Goal: Information Seeking & Learning: Learn about a topic

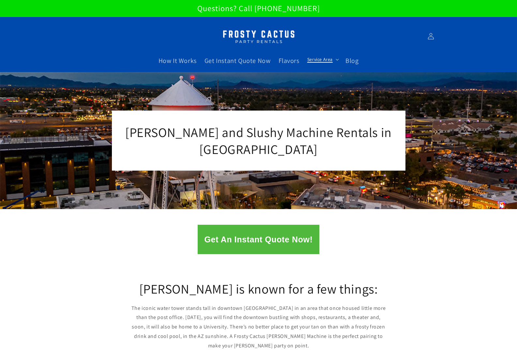
click at [313, 62] on span "Service Area" at bounding box center [320, 59] width 25 height 6
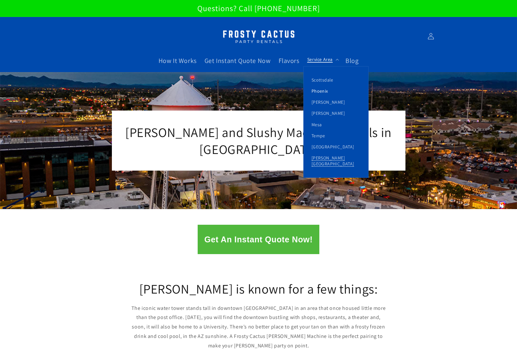
click at [317, 91] on link "Phoenix" at bounding box center [336, 91] width 65 height 11
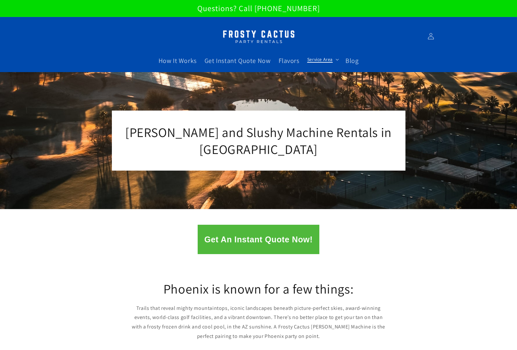
click at [313, 60] on span "Service Area" at bounding box center [320, 59] width 25 height 6
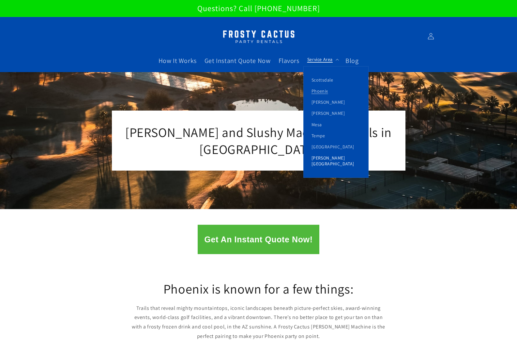
click at [332, 161] on link "[PERSON_NAME][GEOGRAPHIC_DATA]" at bounding box center [336, 160] width 65 height 17
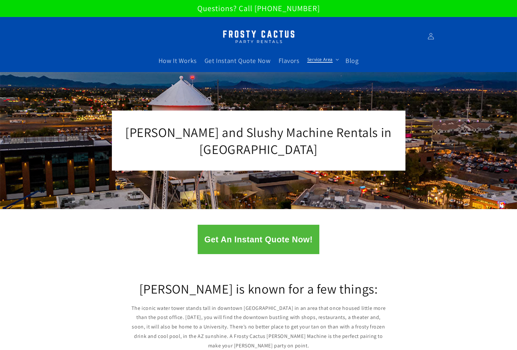
click at [327, 59] on span "Service Area" at bounding box center [320, 59] width 25 height 6
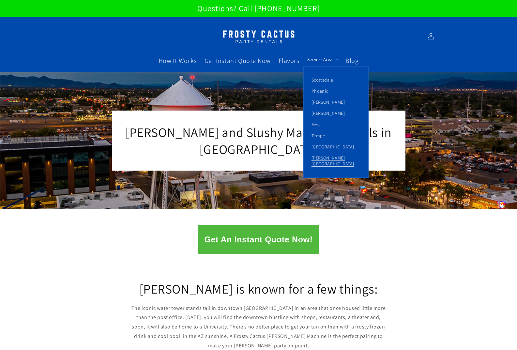
click at [196, 102] on div "[PERSON_NAME] and Slushy Machine Rentals in [GEOGRAPHIC_DATA]" at bounding box center [259, 140] width 392 height 137
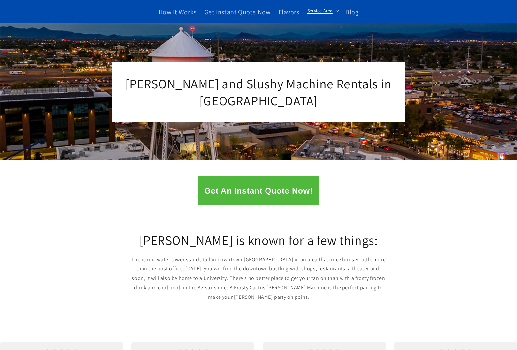
scroll to position [163, 0]
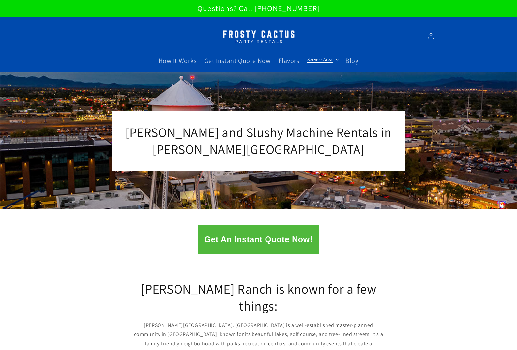
click at [329, 59] on span "Service Area" at bounding box center [320, 59] width 25 height 6
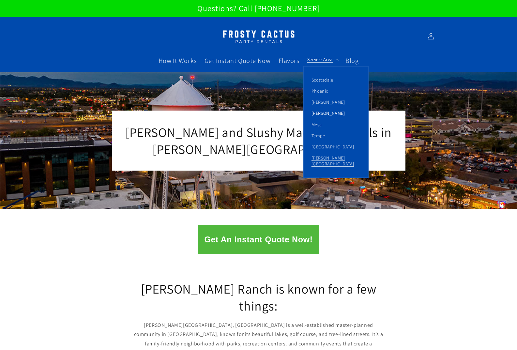
click at [318, 113] on link "[PERSON_NAME]" at bounding box center [336, 113] width 65 height 11
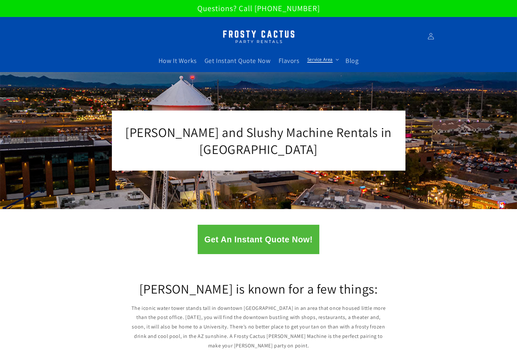
click at [326, 60] on span "Service Area" at bounding box center [320, 59] width 25 height 6
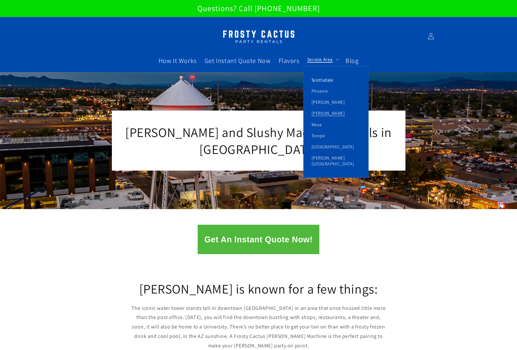
click at [322, 79] on link "Scottsdale" at bounding box center [336, 79] width 65 height 11
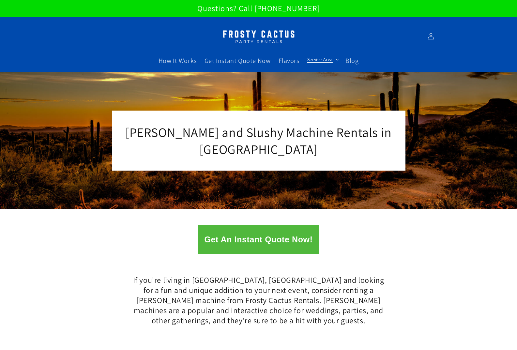
click at [320, 61] on span "Service Area" at bounding box center [320, 59] width 25 height 6
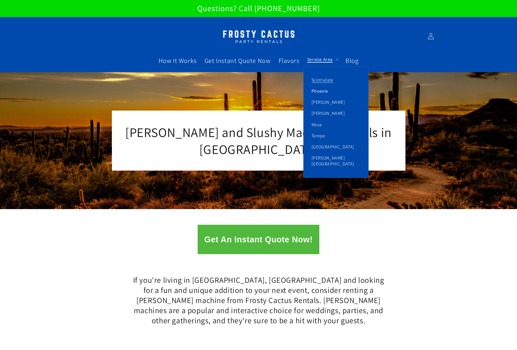
click at [321, 89] on link "Phoenix" at bounding box center [336, 91] width 65 height 11
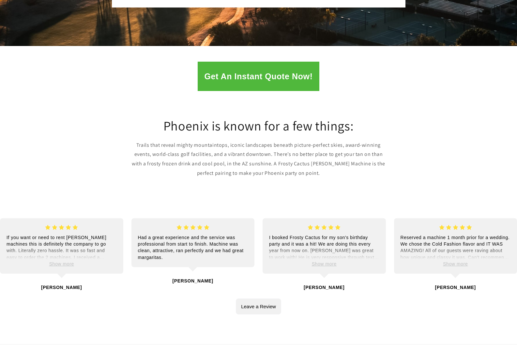
scroll to position [65, 0]
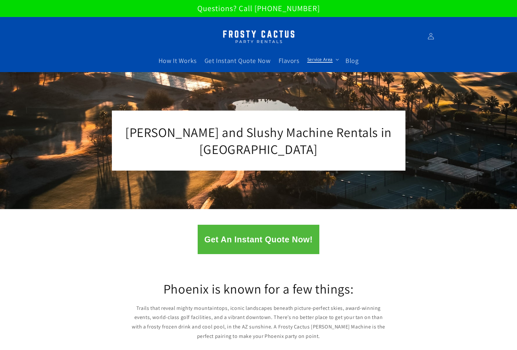
click at [327, 61] on span "Service Area" at bounding box center [320, 59] width 25 height 6
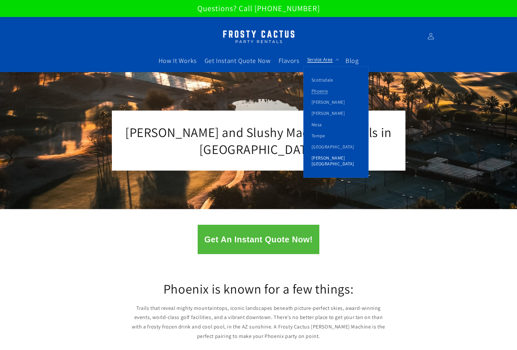
click at [325, 158] on link "[PERSON_NAME][GEOGRAPHIC_DATA]" at bounding box center [336, 160] width 65 height 17
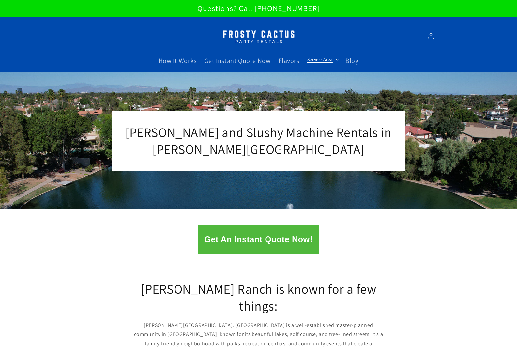
click at [320, 62] on span "Service Area" at bounding box center [320, 59] width 25 height 6
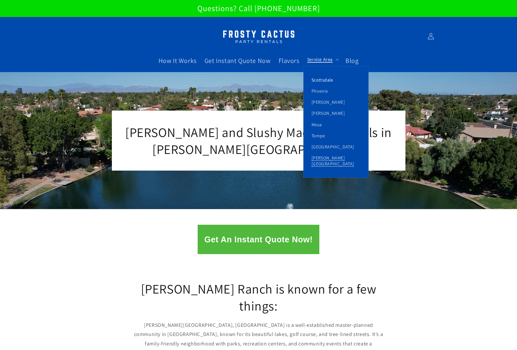
click at [323, 81] on link "Scottsdale" at bounding box center [336, 79] width 65 height 11
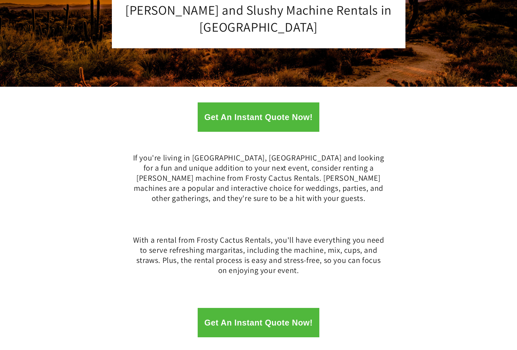
scroll to position [131, 0]
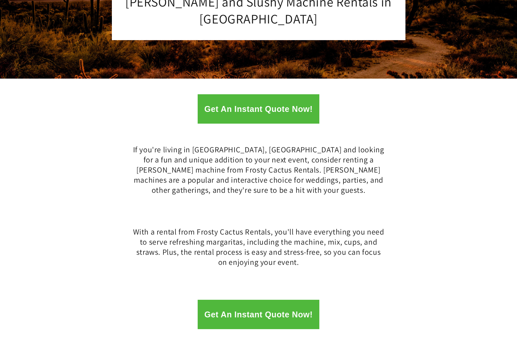
click at [384, 131] on div "If you're living in [GEOGRAPHIC_DATA], [GEOGRAPHIC_DATA] and looking for a fun …" at bounding box center [258, 171] width 517 height 86
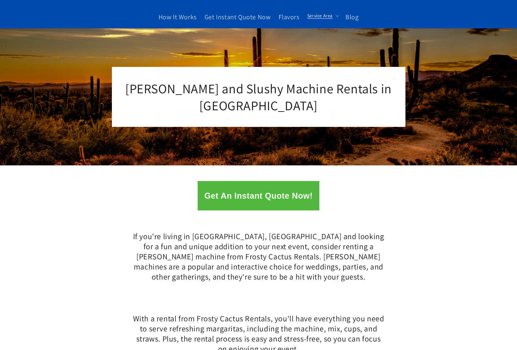
scroll to position [0, 0]
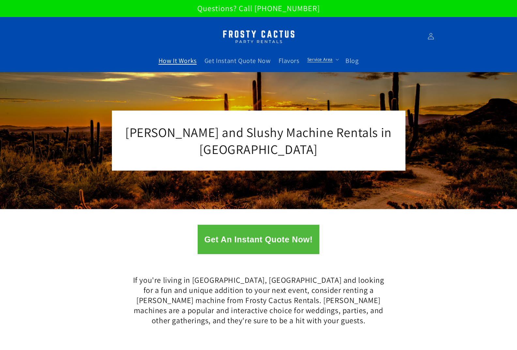
click at [182, 58] on span "How It Works" at bounding box center [178, 60] width 38 height 8
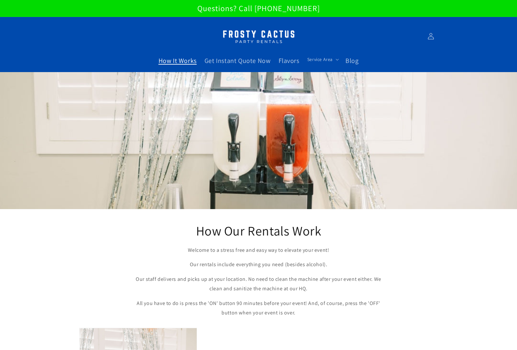
click at [253, 37] on img at bounding box center [259, 36] width 82 height 21
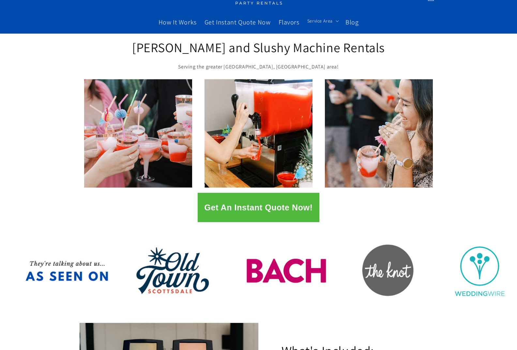
scroll to position [33, 0]
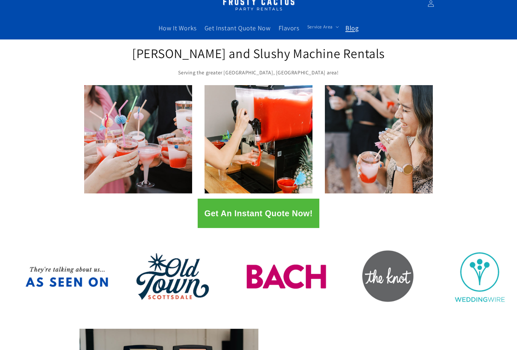
click at [354, 29] on span "Blog" at bounding box center [352, 28] width 13 height 8
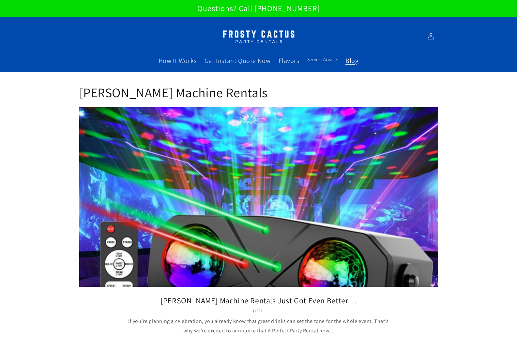
click at [240, 34] on img at bounding box center [259, 36] width 82 height 21
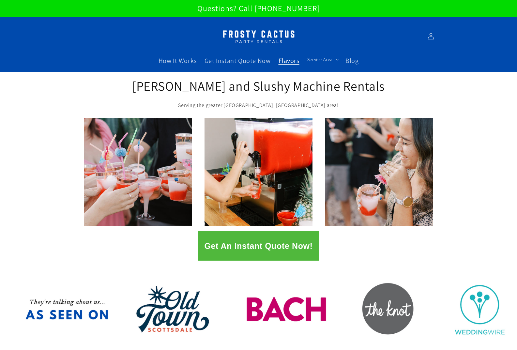
click at [287, 64] on span "Flavors" at bounding box center [289, 60] width 21 height 8
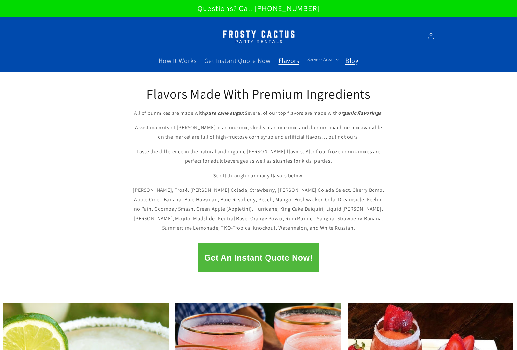
click at [357, 60] on span "Blog" at bounding box center [352, 60] width 13 height 8
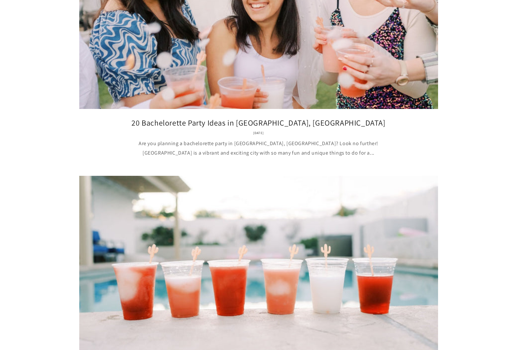
scroll to position [294, 0]
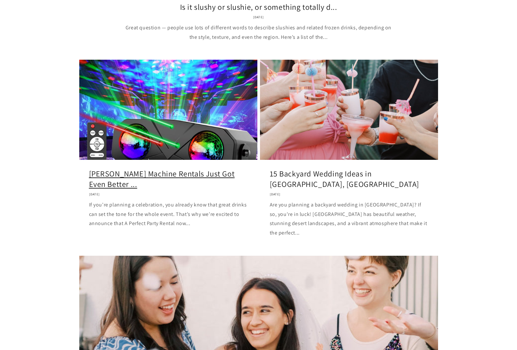
click at [151, 169] on link "[PERSON_NAME] Machine Rentals Just Got Even Better ..." at bounding box center [168, 179] width 159 height 20
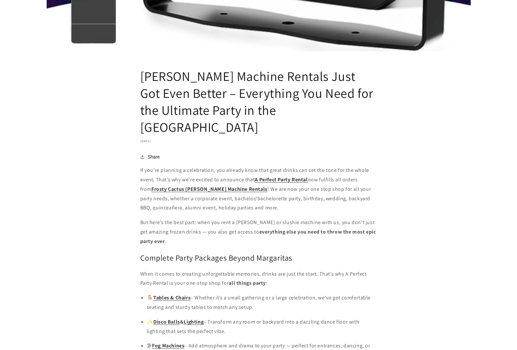
scroll to position [424, 0]
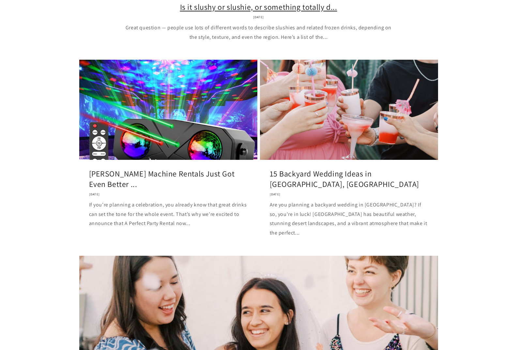
scroll to position [98, 0]
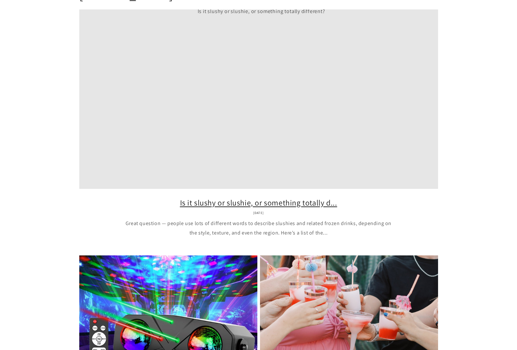
click at [260, 198] on link "Is it slushy or slushie, or something totally d..." at bounding box center [259, 203] width 340 height 10
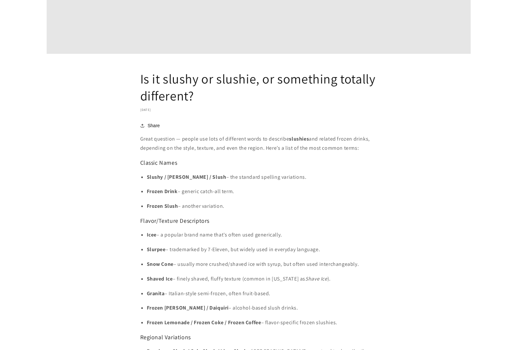
scroll to position [457, 0]
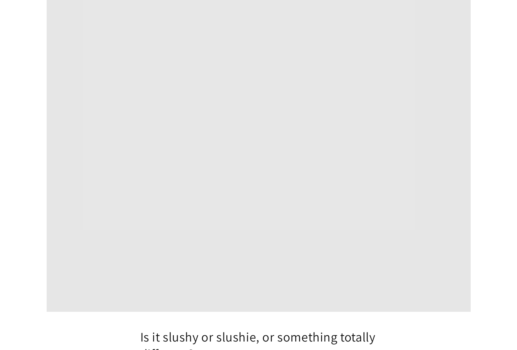
scroll to position [196, 0]
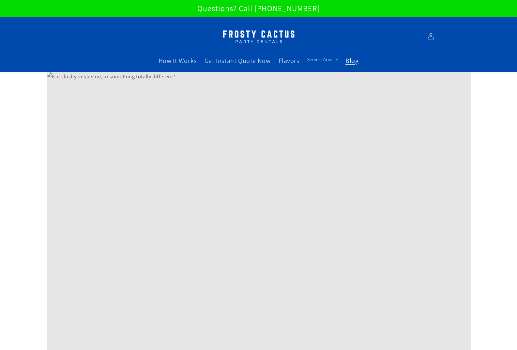
click at [352, 64] on span "Blog" at bounding box center [352, 60] width 13 height 8
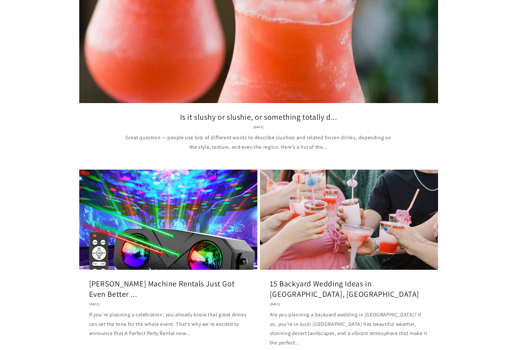
scroll to position [196, 0]
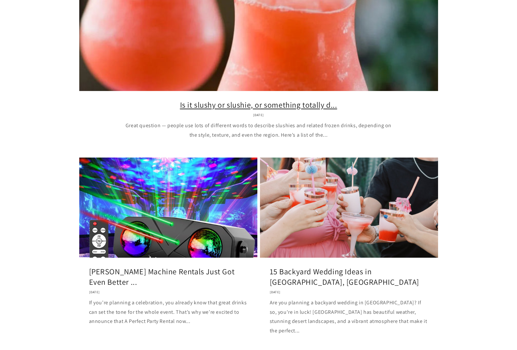
click at [216, 100] on link "Is it slushy or slushie, or something totally d..." at bounding box center [259, 105] width 340 height 10
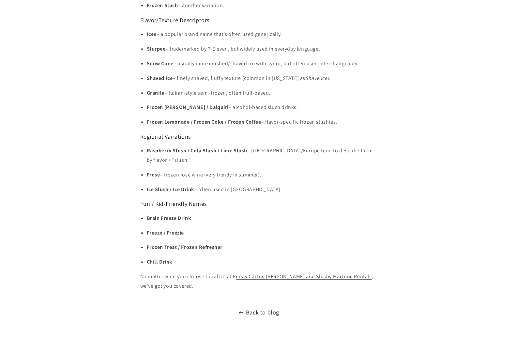
scroll to position [522, 0]
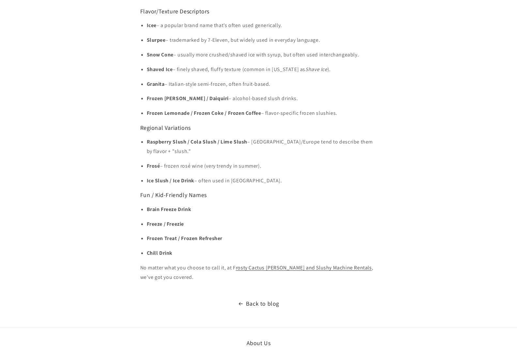
click at [373, 101] on p "Frozen Margarita / Daiquiri – alcohol-based slush drinks." at bounding box center [262, 98] width 231 height 9
click at [343, 125] on h3 "Regional Variations" at bounding box center [258, 128] width 237 height 8
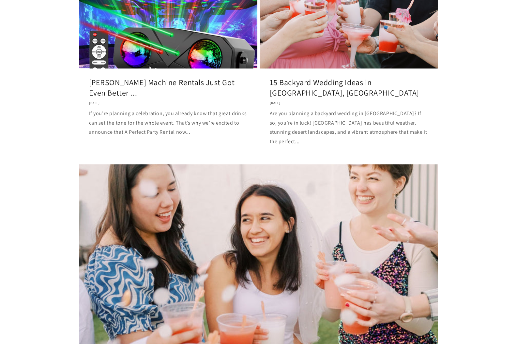
scroll to position [427, 0]
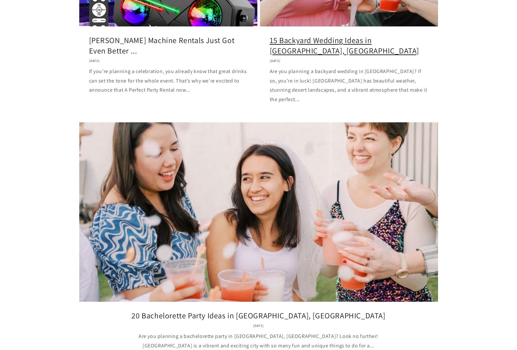
click at [327, 35] on link "15 Backyard Wedding Ideas in [GEOGRAPHIC_DATA], [GEOGRAPHIC_DATA]" at bounding box center [349, 45] width 159 height 20
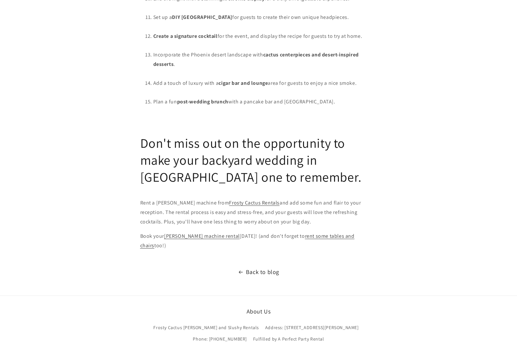
scroll to position [849, 0]
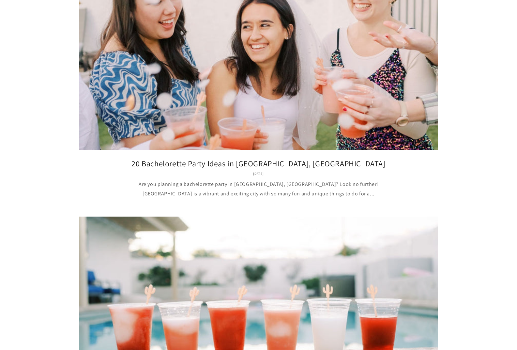
scroll to position [689, 0]
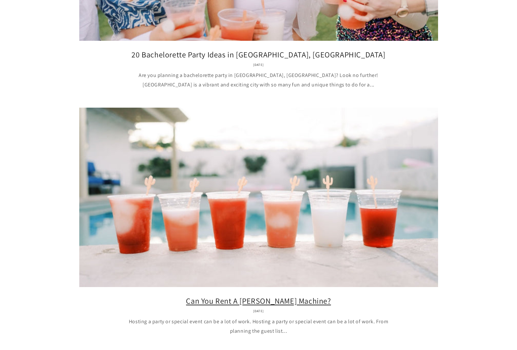
click at [178, 296] on link "Can You Rent A [PERSON_NAME] Machine?" at bounding box center [259, 301] width 340 height 10
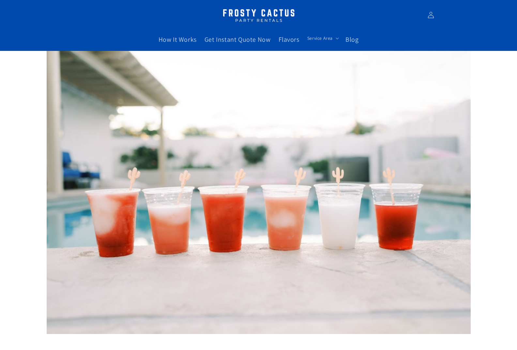
scroll to position [33, 0]
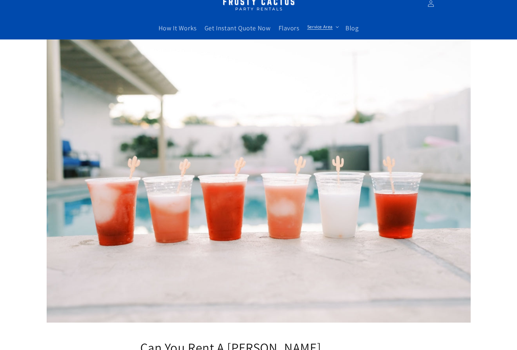
click at [325, 25] on span "Service Area" at bounding box center [320, 27] width 25 height 6
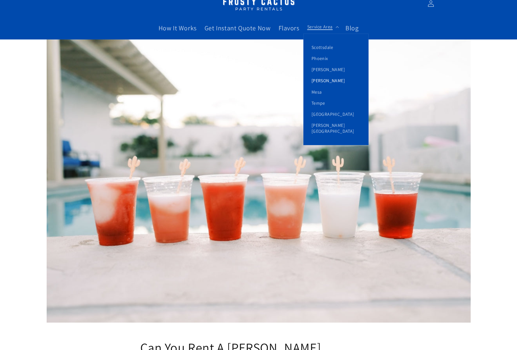
click at [318, 77] on link "[PERSON_NAME]" at bounding box center [336, 80] width 65 height 11
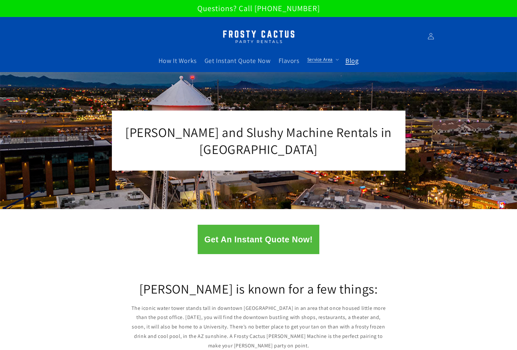
click at [356, 61] on span "Blog" at bounding box center [352, 60] width 13 height 8
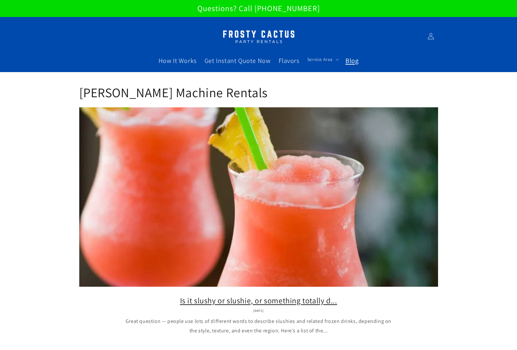
click at [264, 296] on link "Is it slushy or slushie, or something totally d..." at bounding box center [259, 301] width 340 height 10
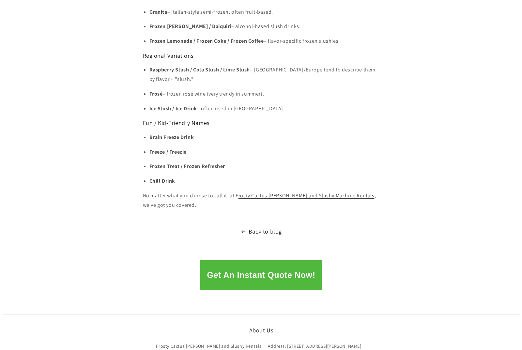
scroll to position [620, 0]
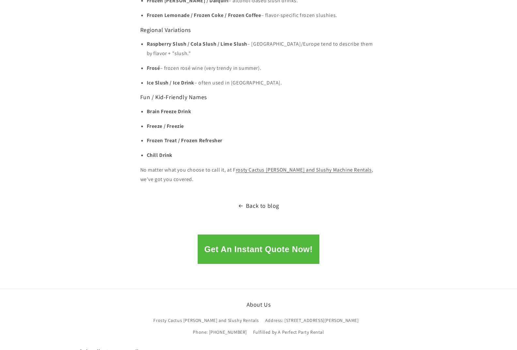
click at [270, 239] on button "Get An Instant Quote Now!" at bounding box center [258, 249] width 121 height 29
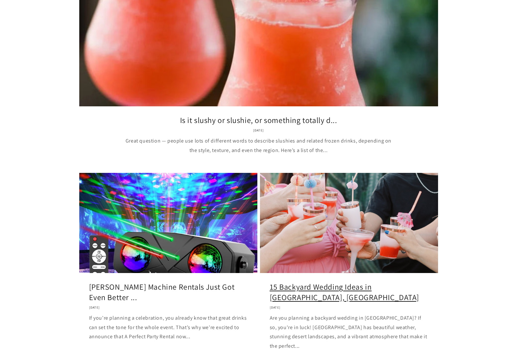
scroll to position [229, 0]
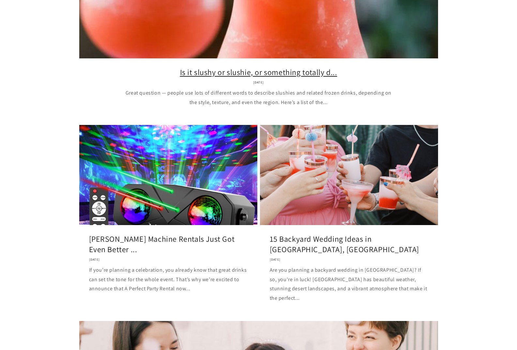
click at [221, 67] on link "Is it slushy or slushie, or something totally d..." at bounding box center [259, 72] width 340 height 10
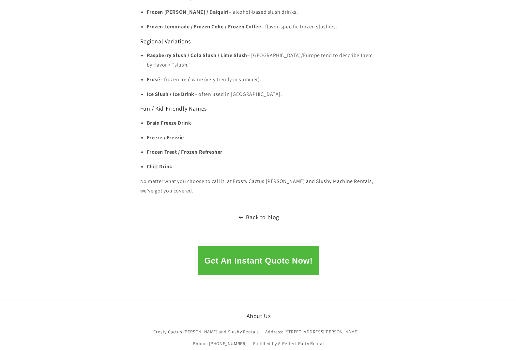
scroll to position [653, 0]
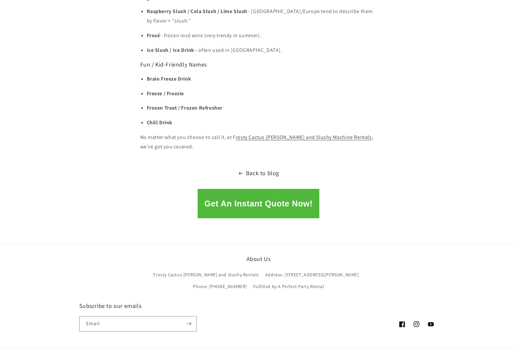
click at [376, 103] on p "Frozen Treat / Frozen Refresher" at bounding box center [262, 107] width 231 height 9
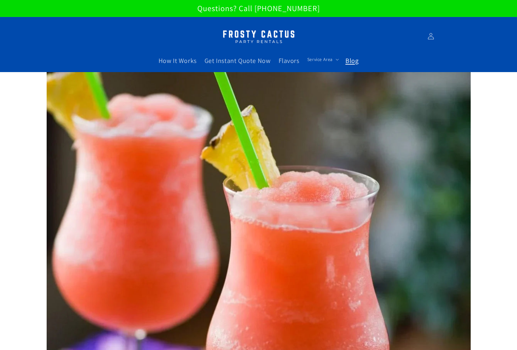
click at [357, 62] on span "Blog" at bounding box center [352, 60] width 13 height 8
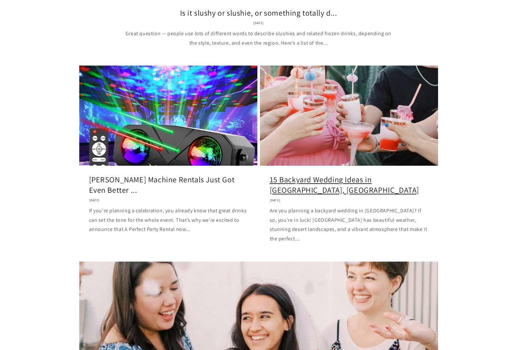
scroll to position [359, 0]
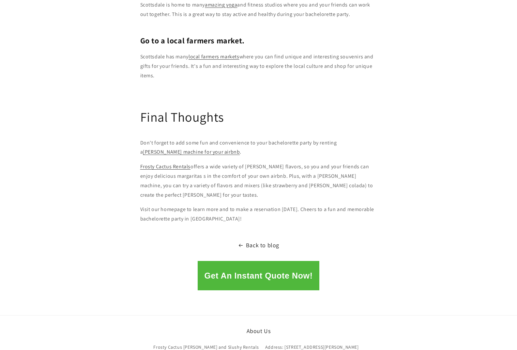
scroll to position [2110, 0]
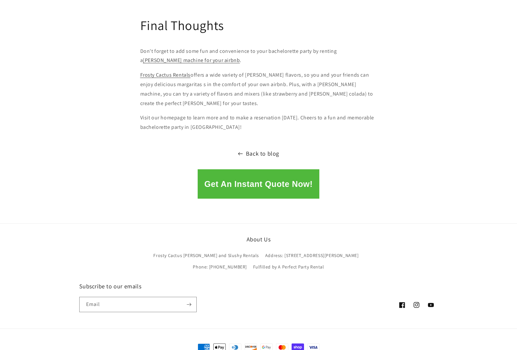
click at [261, 149] on link "Back to blog" at bounding box center [258, 154] width 517 height 10
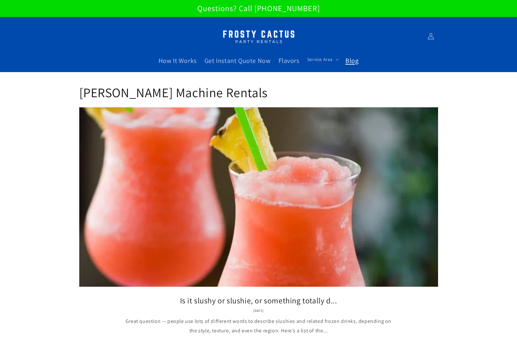
click at [261, 296] on link "Is it slushy or slushie, or something totally d..." at bounding box center [259, 301] width 340 height 10
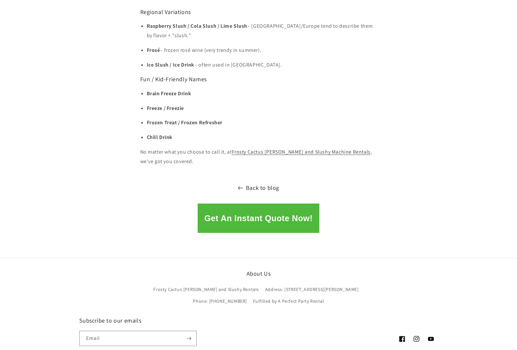
scroll to position [688, 0]
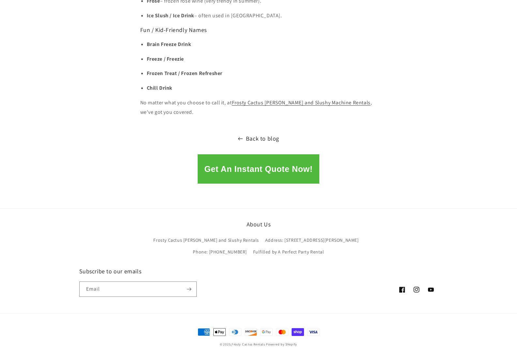
click at [260, 134] on link "Back to blog" at bounding box center [258, 139] width 517 height 10
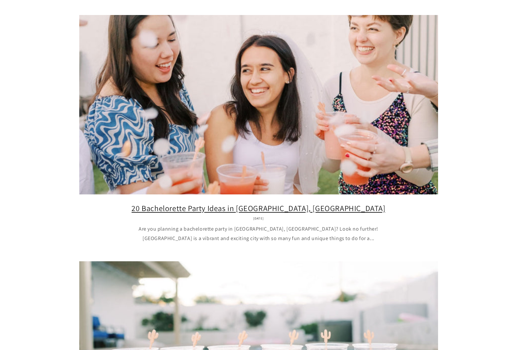
scroll to position [718, 0]
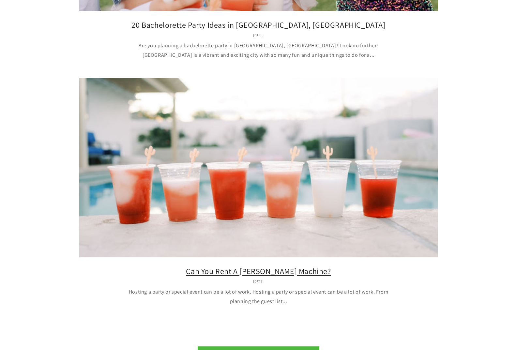
click at [255, 266] on link "Can You Rent A [PERSON_NAME] Machine?" at bounding box center [259, 271] width 340 height 10
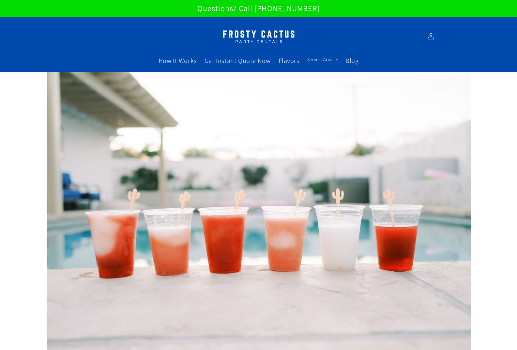
click at [230, 34] on img at bounding box center [259, 36] width 82 height 21
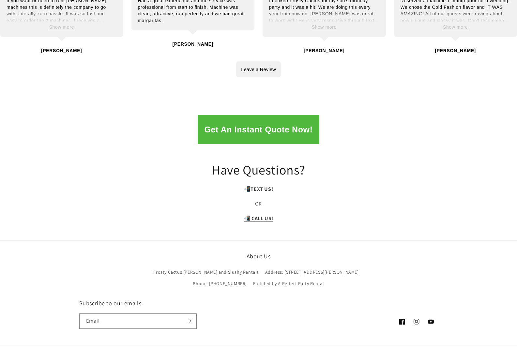
scroll to position [1272, 0]
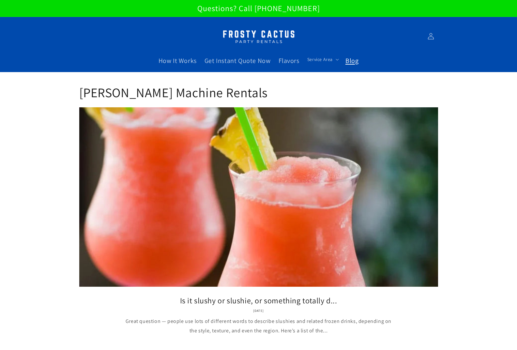
click at [356, 62] on span "Blog" at bounding box center [352, 60] width 13 height 8
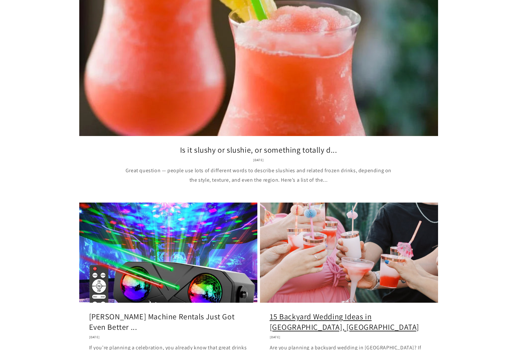
scroll to position [229, 0]
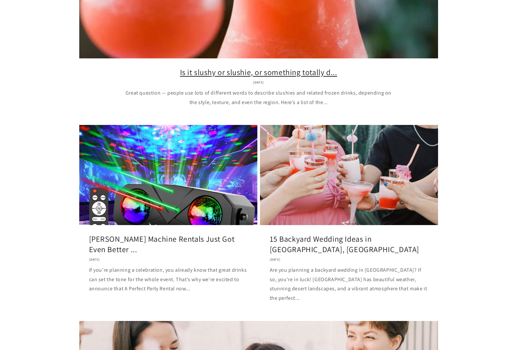
click at [246, 67] on link "Is it slushy or slushie, or something totally d..." at bounding box center [259, 72] width 340 height 10
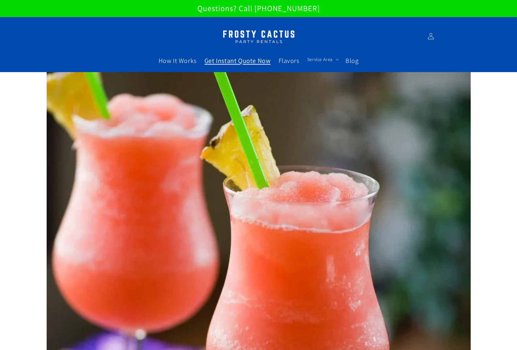
click at [249, 62] on span "Get Instant Quote Now" at bounding box center [238, 60] width 66 height 8
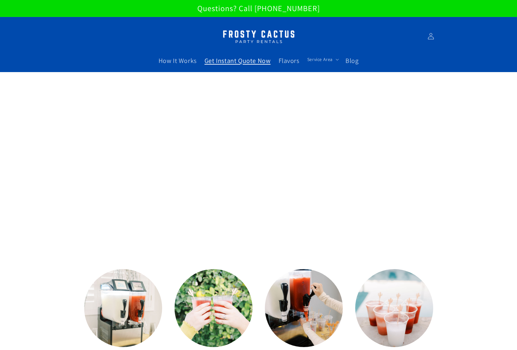
click at [287, 7] on p "Questions? Call [PHONE_NUMBER]" at bounding box center [258, 8] width 517 height 17
click at [179, 64] on span "How It Works" at bounding box center [178, 60] width 38 height 8
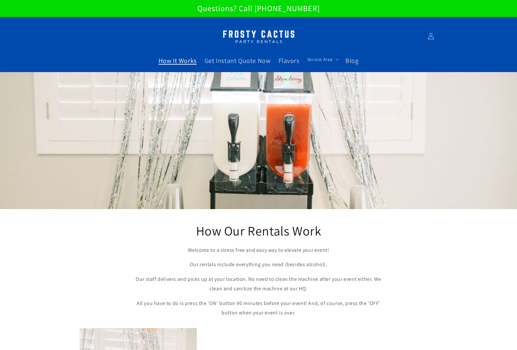
click at [254, 26] on img at bounding box center [259, 36] width 82 height 21
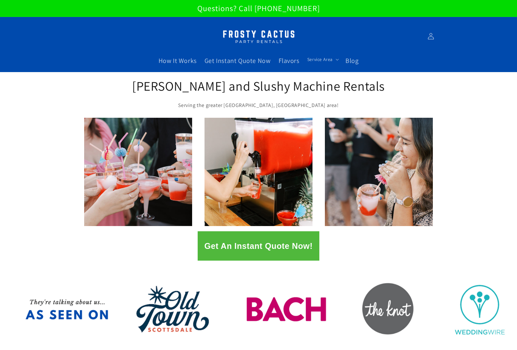
click at [56, 204] on div "1 / of 2" at bounding box center [258, 172] width 517 height 108
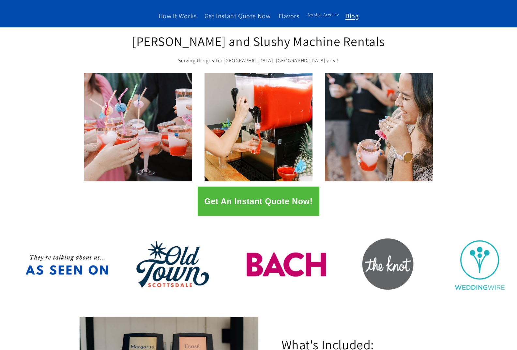
scroll to position [20, 0]
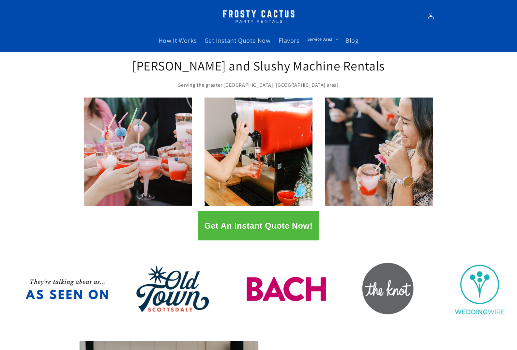
click at [317, 39] on span "Service Area" at bounding box center [320, 39] width 25 height 6
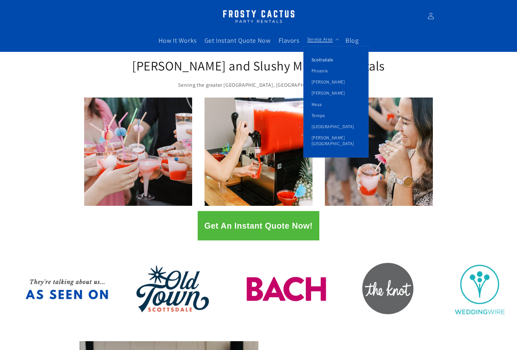
click at [325, 61] on link "Scottsdale" at bounding box center [336, 59] width 65 height 11
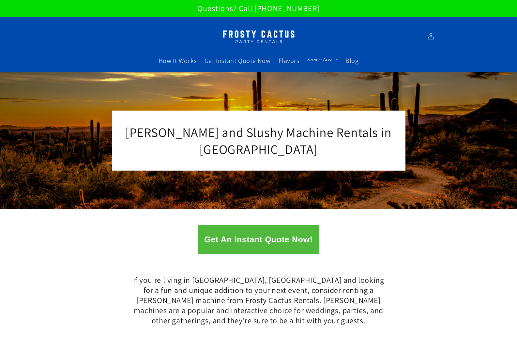
click at [242, 27] on img at bounding box center [259, 36] width 82 height 21
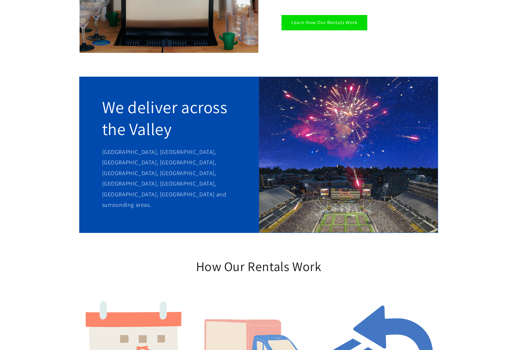
scroll to position [522, 0]
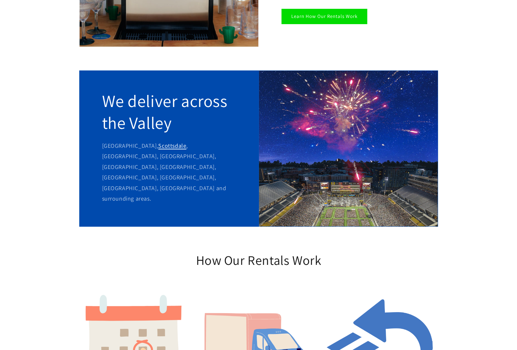
click at [158, 142] on link "Scottsdale" at bounding box center [172, 146] width 28 height 8
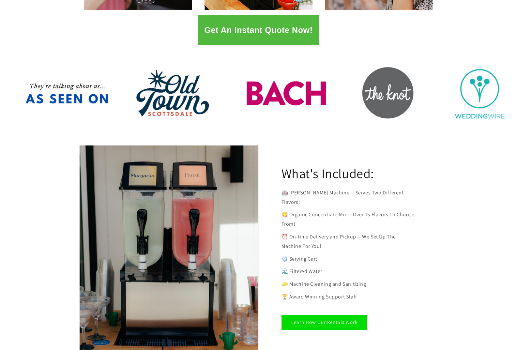
scroll to position [11, 0]
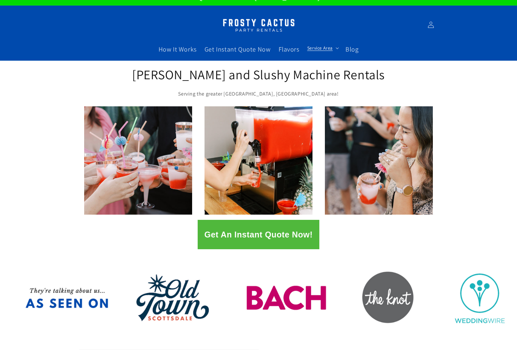
click at [321, 50] on span "Service Area" at bounding box center [320, 48] width 25 height 6
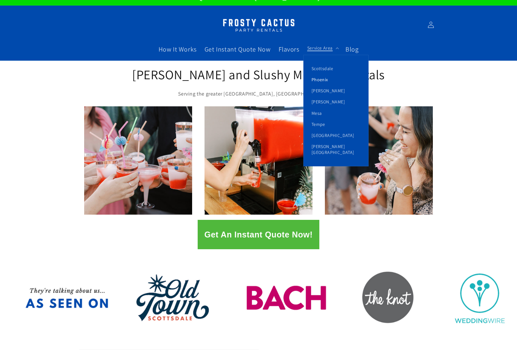
click at [326, 80] on link "Phoenix" at bounding box center [336, 79] width 65 height 11
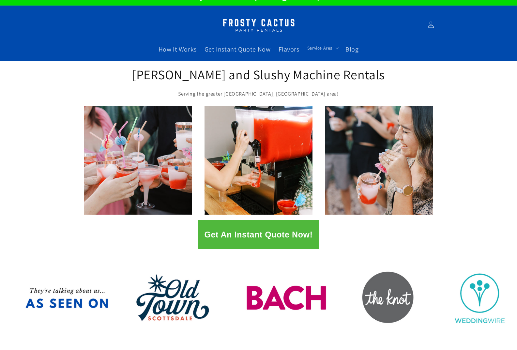
scroll to position [273, 0]
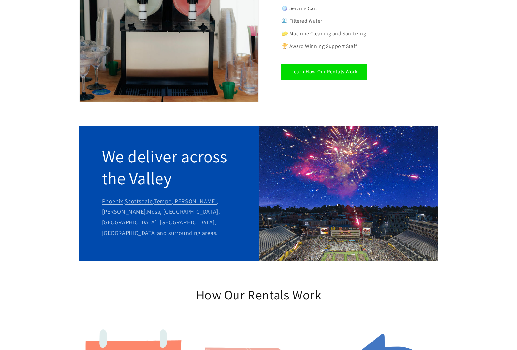
scroll to position [469, 0]
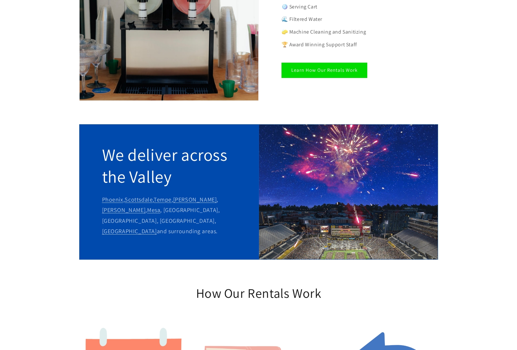
click at [131, 201] on p "[GEOGRAPHIC_DATA] , [GEOGRAPHIC_DATA] , [GEOGRAPHIC_DATA] , [GEOGRAPHIC_DATA] ,…" at bounding box center [169, 216] width 134 height 42
copy p "Maricopa"
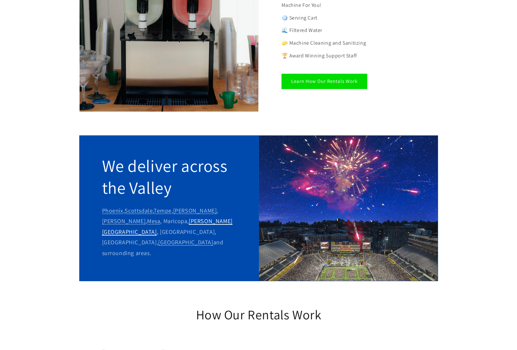
click at [162, 217] on link "[PERSON_NAME][GEOGRAPHIC_DATA]" at bounding box center [167, 226] width 131 height 18
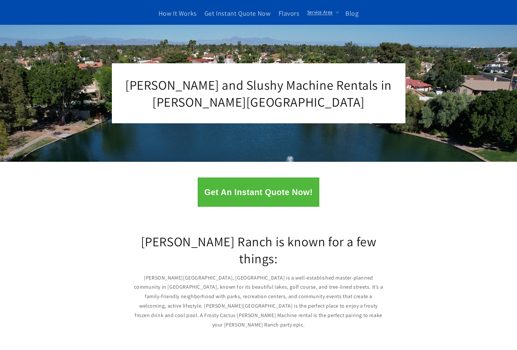
scroll to position [98, 0]
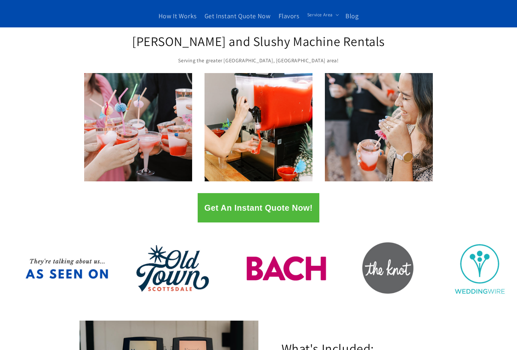
scroll to position [33, 0]
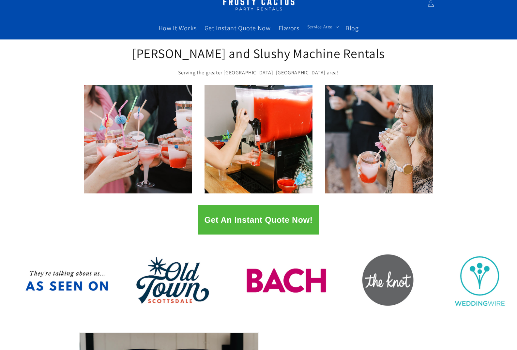
click at [49, 147] on div "1 / of 2" at bounding box center [258, 139] width 517 height 108
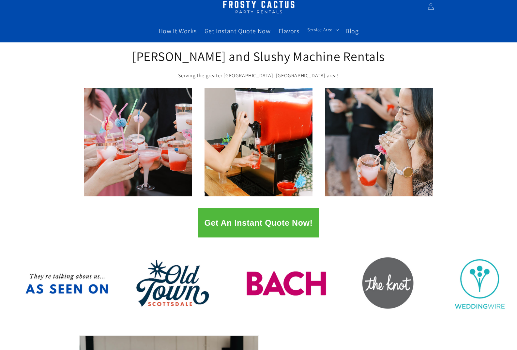
scroll to position [0, 0]
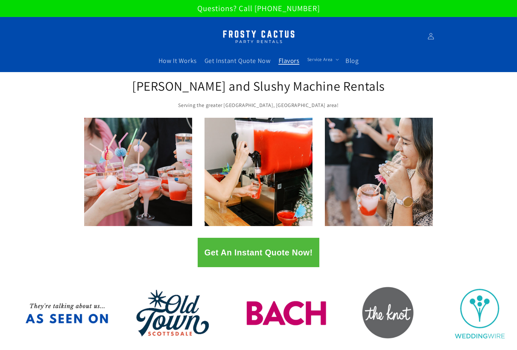
click at [290, 64] on span "Flavors" at bounding box center [289, 60] width 21 height 8
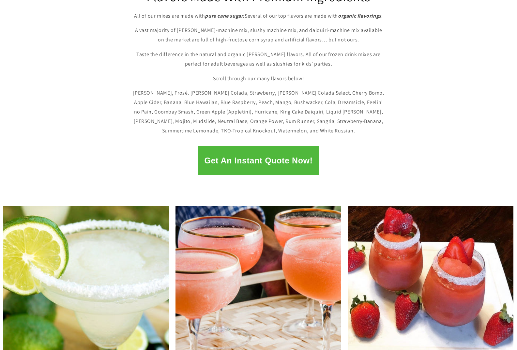
scroll to position [98, 0]
